Goal: Transaction & Acquisition: Purchase product/service

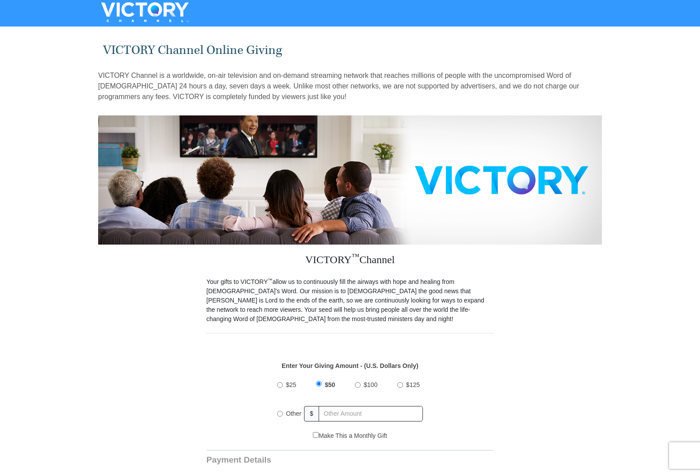
click at [280, 411] on input "Other" at bounding box center [280, 414] width 6 height 6
radio input "true"
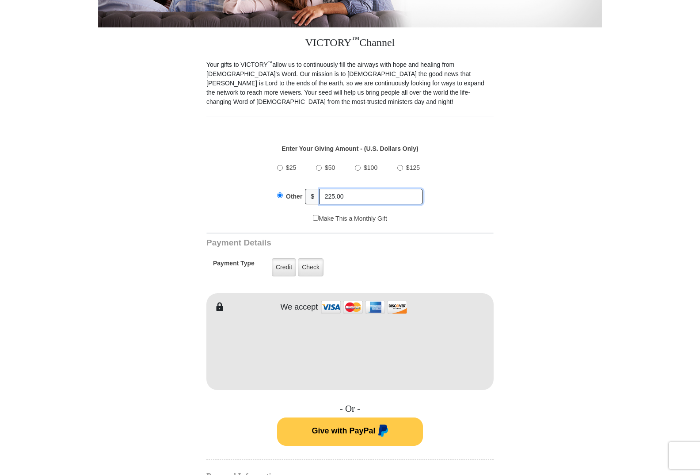
scroll to position [221, 0]
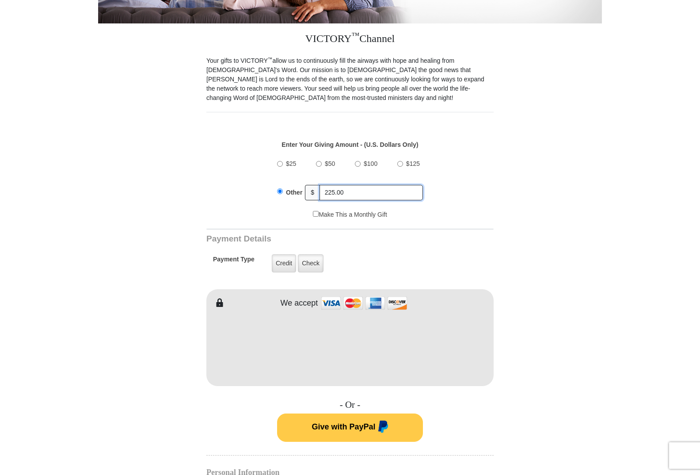
type input "225.00"
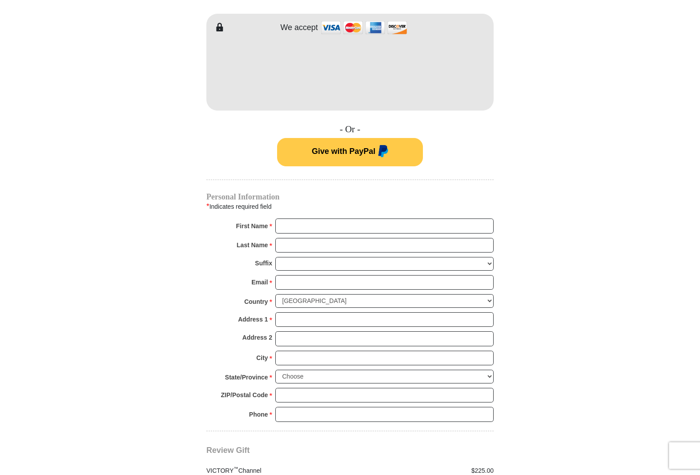
scroll to position [619, 0]
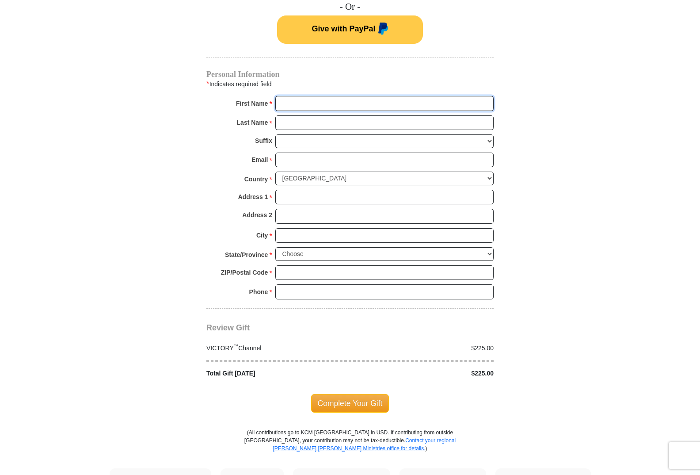
click at [303, 96] on input "First Name *" at bounding box center [384, 103] width 218 height 15
type input "[PERSON_NAME]"
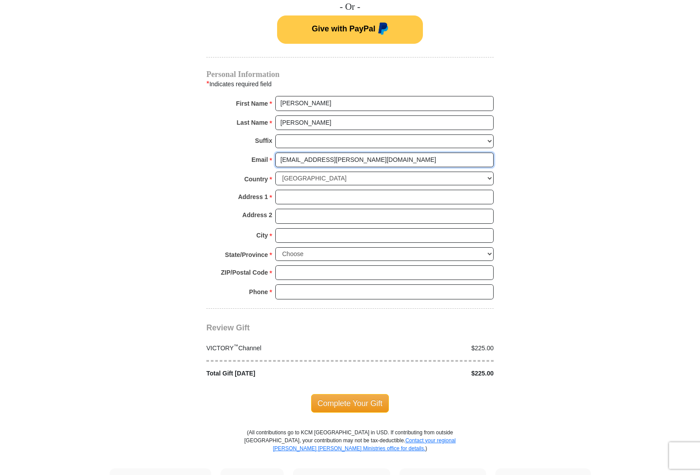
type input "[EMAIL_ADDRESS][PERSON_NAME][DOMAIN_NAME]"
type input "[STREET_ADDRESS]"
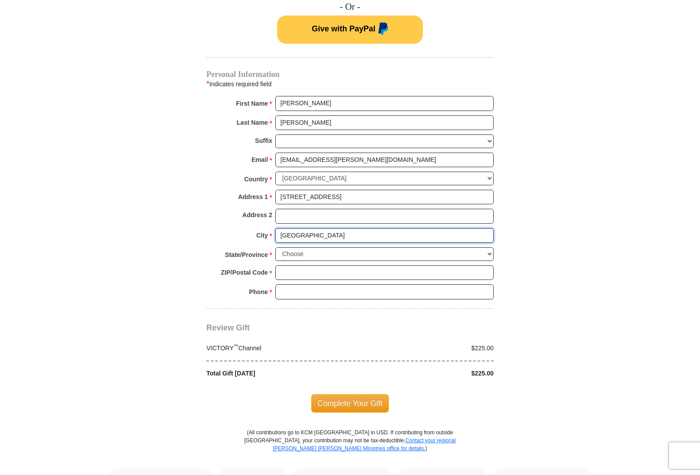
type input "[GEOGRAPHIC_DATA]"
click at [487, 247] on select "Choose [US_STATE] [US_STATE] [US_STATE] [US_STATE] [US_STATE] Armed Forces Amer…" at bounding box center [384, 254] width 218 height 14
select select "[GEOGRAPHIC_DATA]"
click at [275, 247] on select "Choose [US_STATE] [US_STATE] [US_STATE] [US_STATE] [US_STATE] Armed Forces Amer…" at bounding box center [384, 254] width 218 height 14
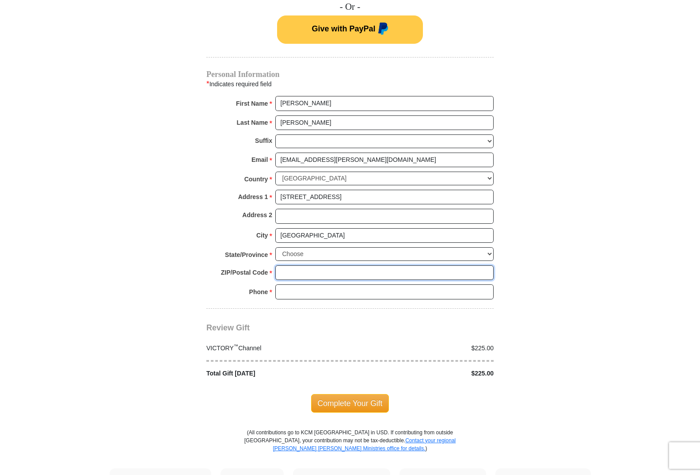
click at [300, 265] on input "ZIP/Postal Code *" at bounding box center [384, 272] width 218 height 15
type input "77845"
click at [294, 284] on input "Phone * *" at bounding box center [384, 291] width 218 height 15
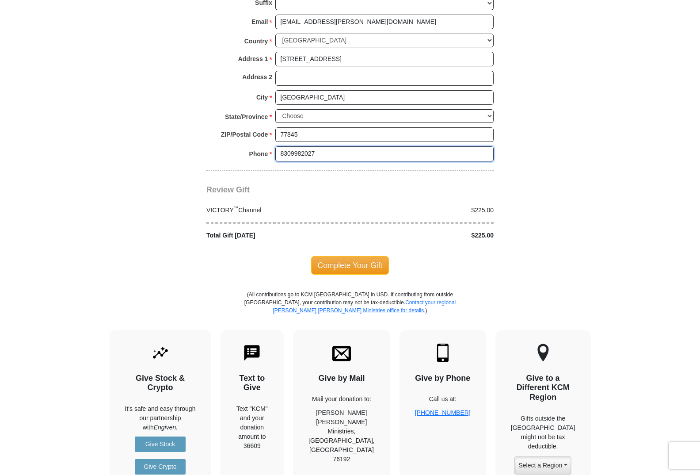
scroll to position [795, 0]
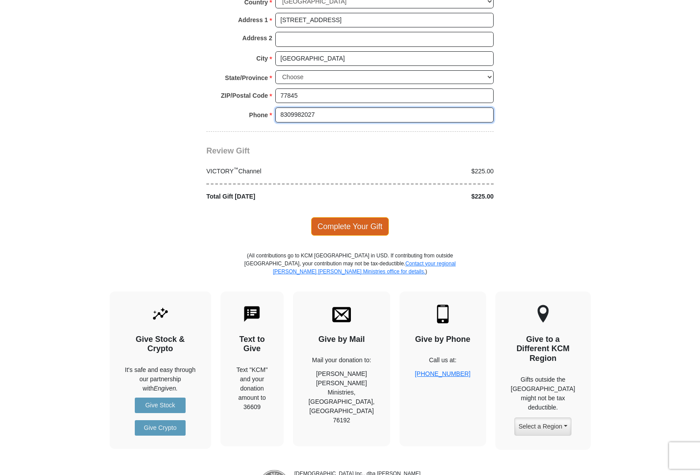
type input "8309982027"
click at [360, 217] on span "Complete Your Gift" at bounding box center [350, 226] width 78 height 19
